Goal: Information Seeking & Learning: Check status

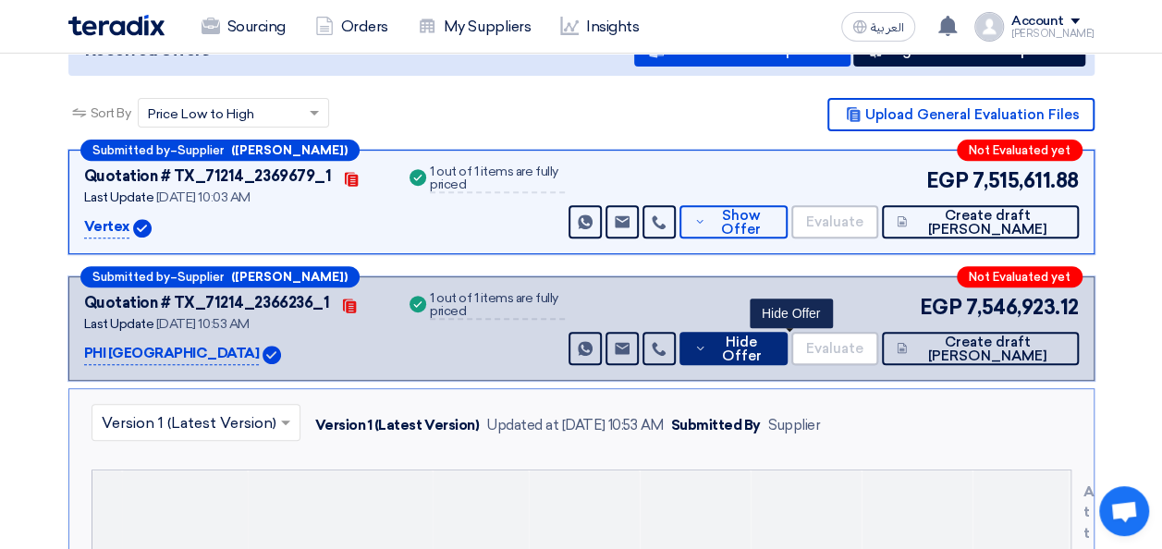
click at [773, 351] on span "Hide Offer" at bounding box center [742, 350] width 62 height 28
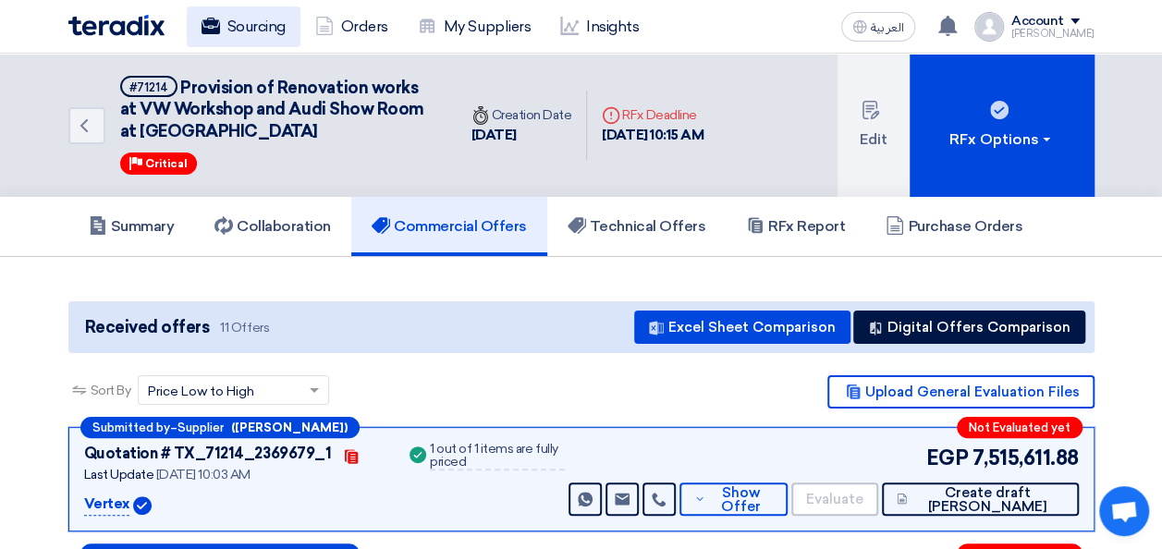
click at [240, 24] on link "Sourcing" at bounding box center [244, 26] width 114 height 41
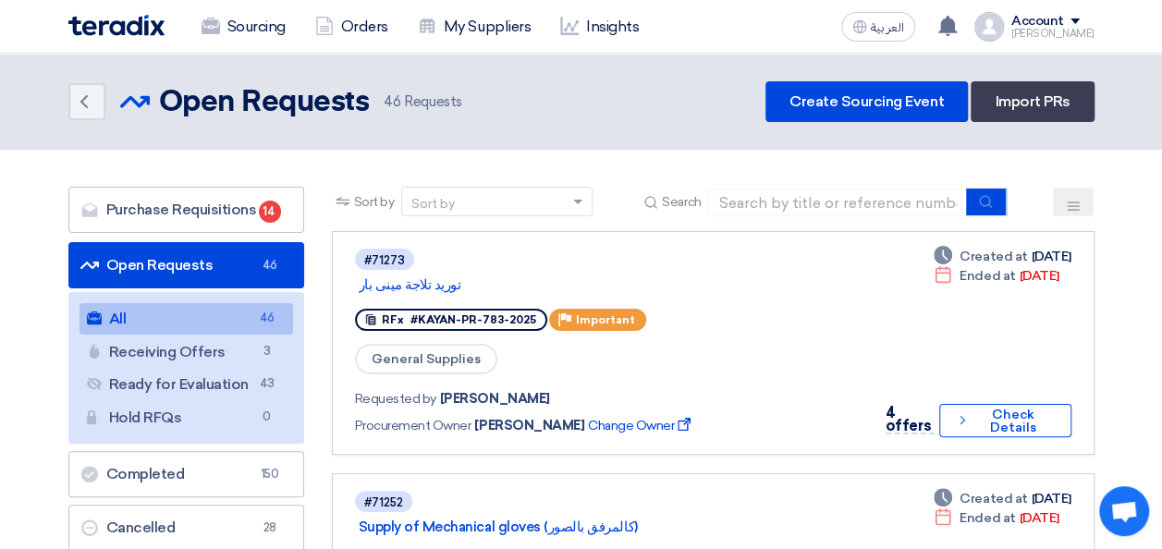
drag, startPoint x: 1161, startPoint y: 371, endPoint x: 1133, endPoint y: 372, distance: 27.8
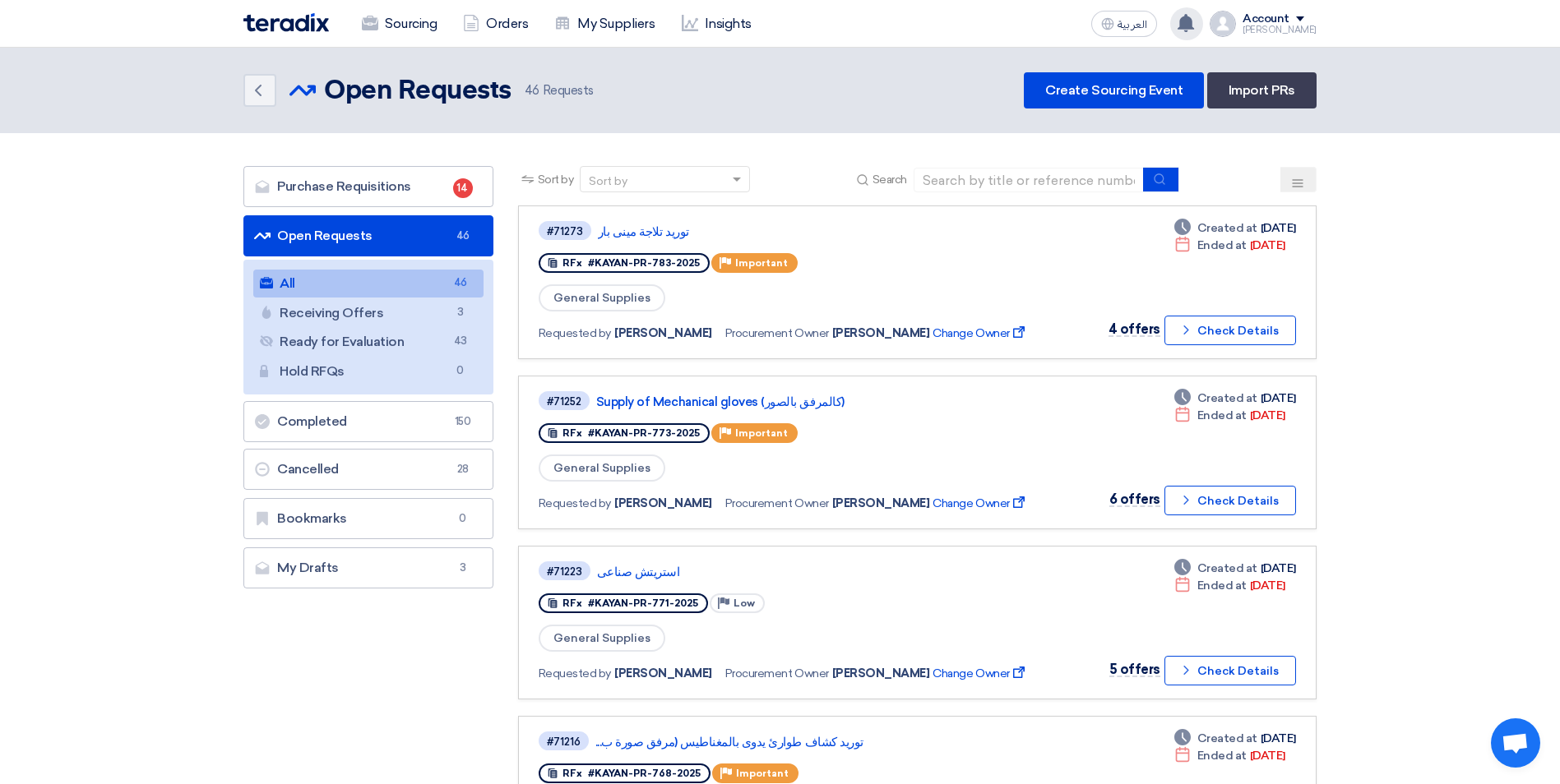
click at [1033, 23] on use at bounding box center [1186, 23] width 16 height 18
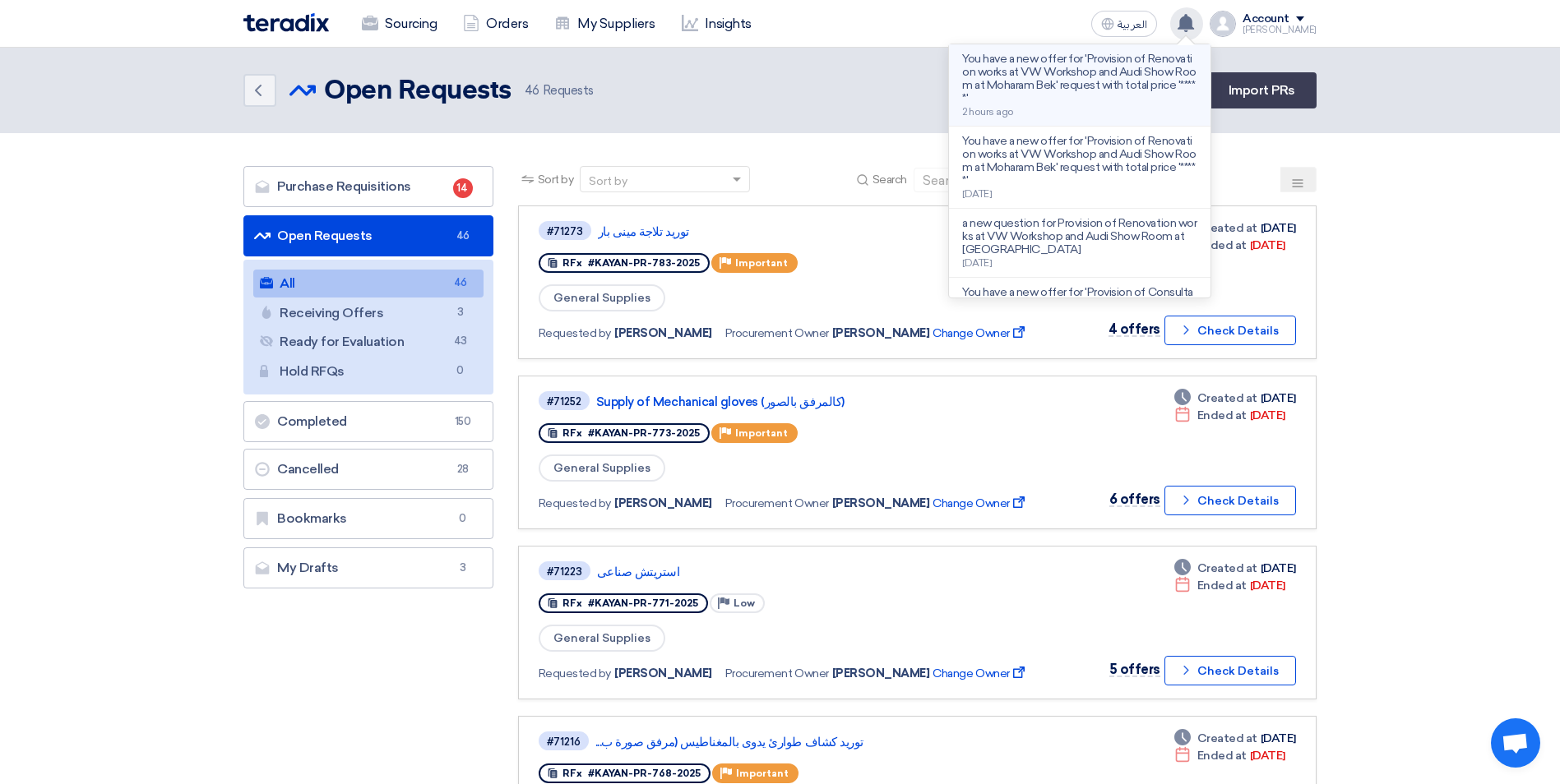
click at [1033, 87] on p "You have a new offer for 'Provision of Renovation works at VW Workshop and Audi…" at bounding box center [1080, 78] width 235 height 52
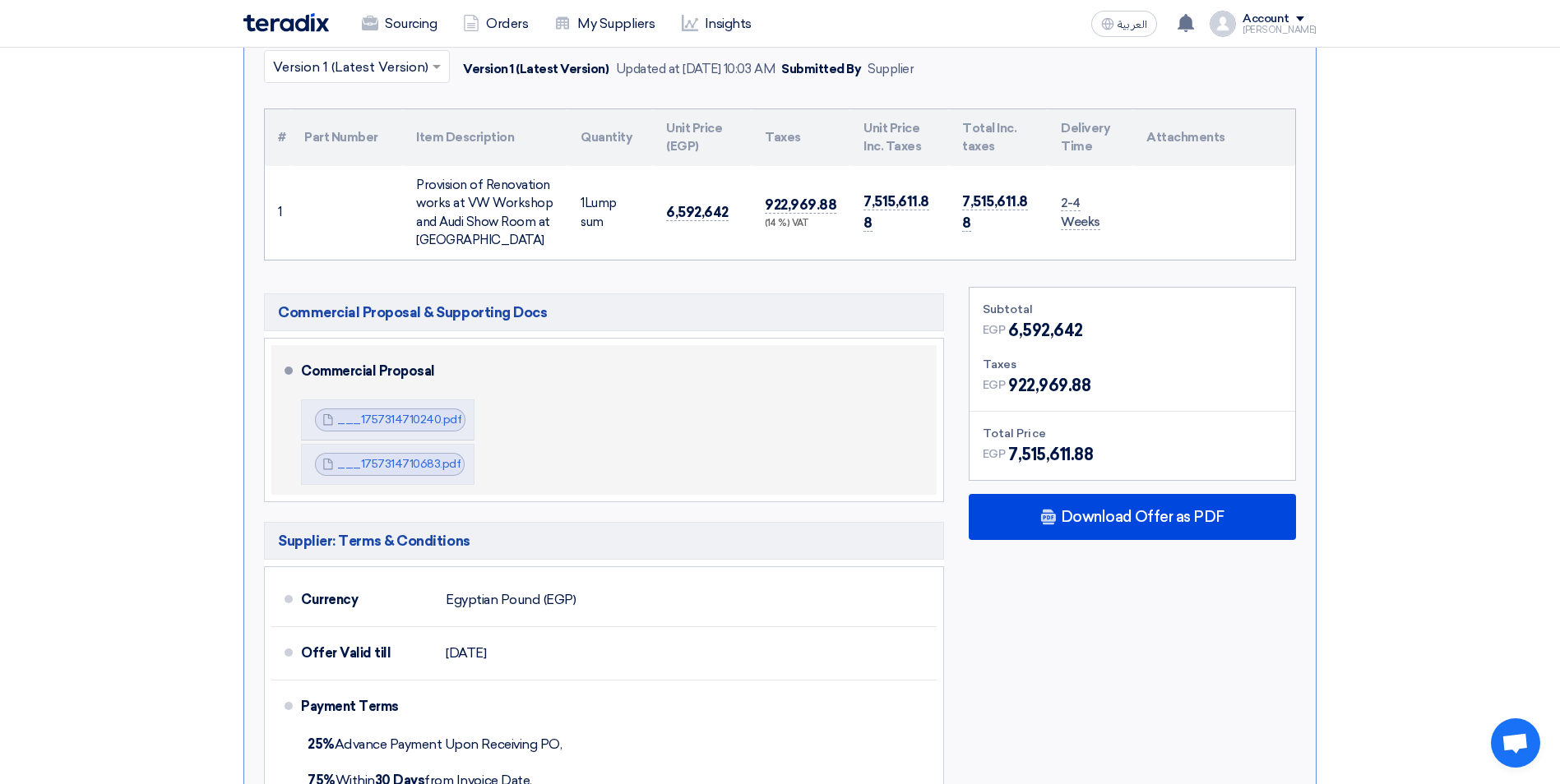
scroll to position [32, 0]
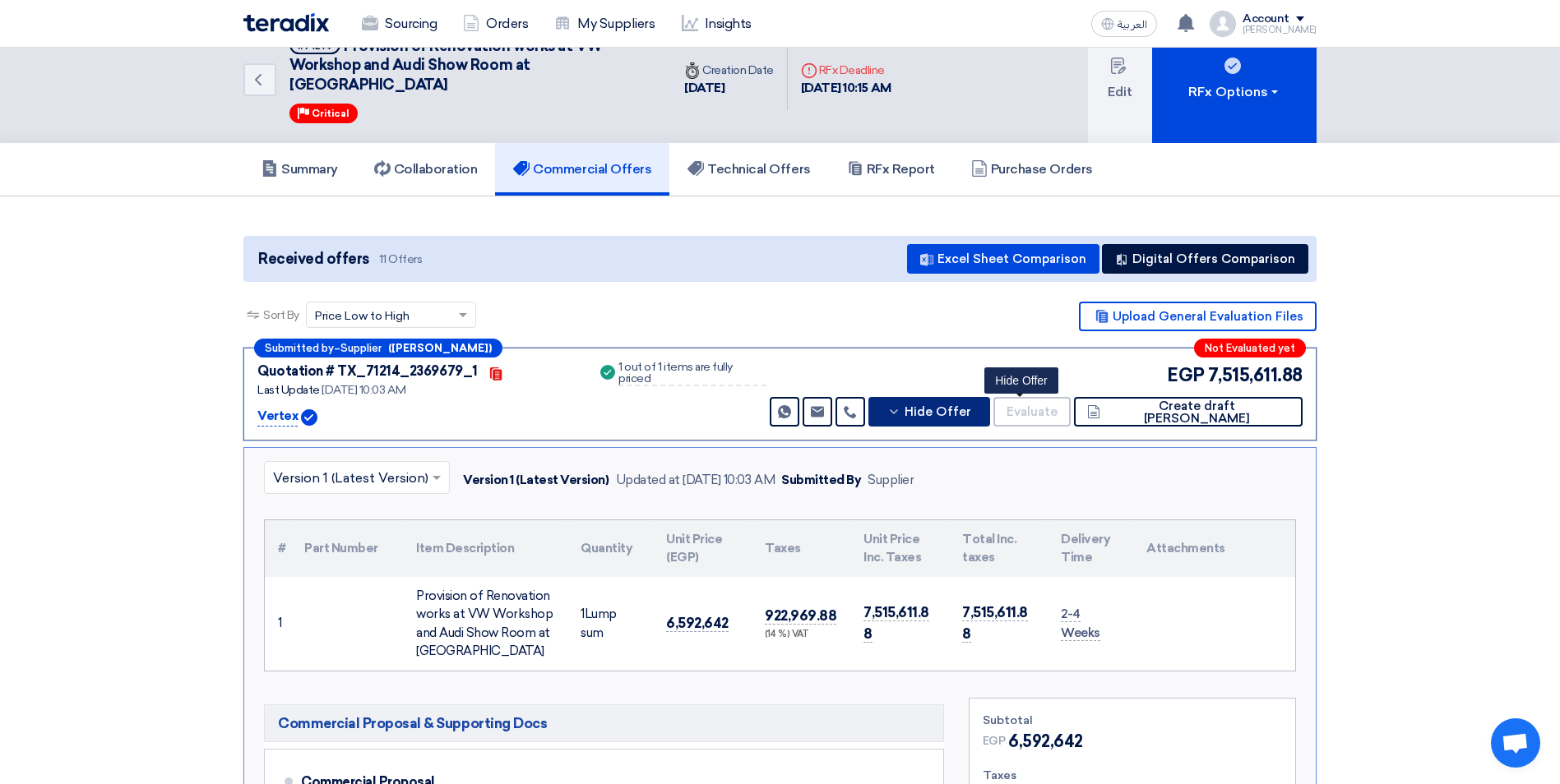
click at [971, 406] on span "Hide Offer" at bounding box center [937, 412] width 67 height 12
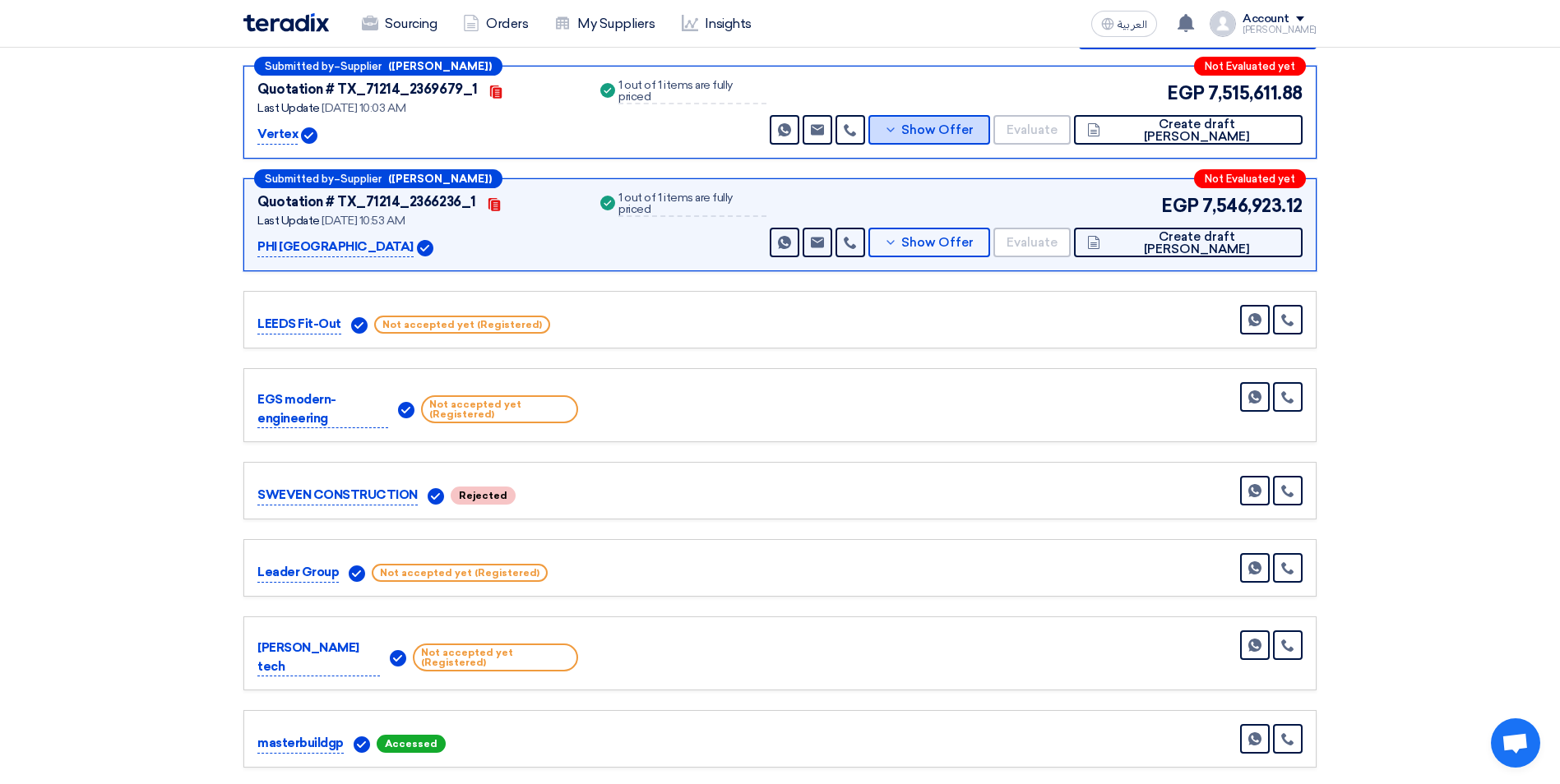
scroll to position [0, 0]
